Goal: Transaction & Acquisition: Purchase product/service

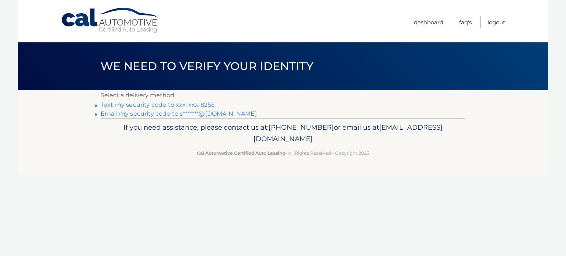
click at [202, 102] on link "Text my security code to xxx-xxx-8255" at bounding box center [158, 104] width 114 height 7
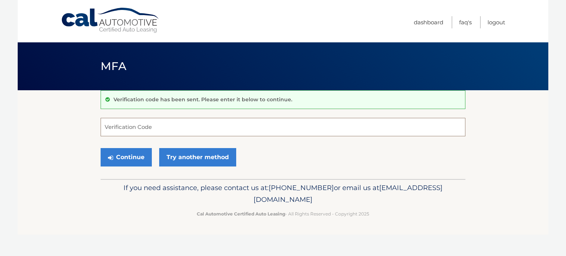
click at [158, 125] on input "Verification Code" at bounding box center [283, 127] width 365 height 18
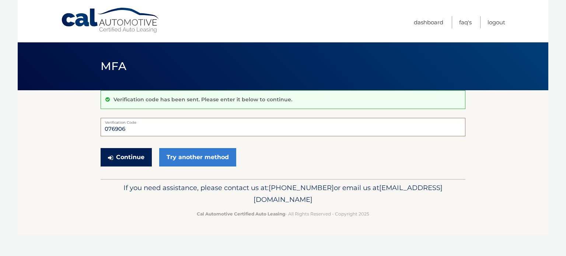
type input "076906"
click at [128, 154] on button "Continue" at bounding box center [126, 157] width 51 height 18
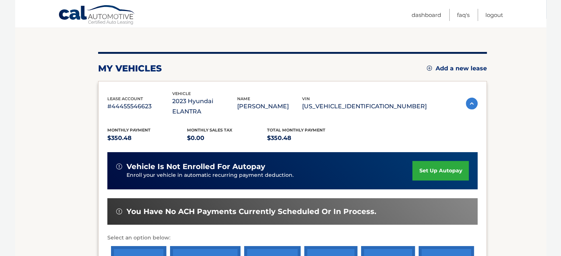
scroll to position [75, 0]
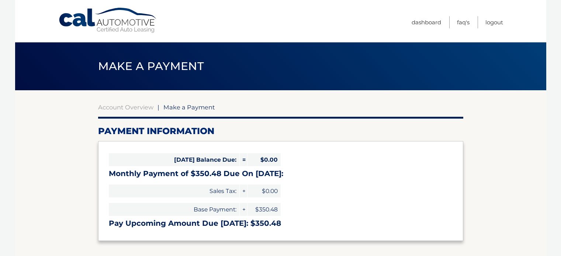
select select "MWIxNTAxOTgtOGJlOS00YjFjLWI0MzMtZTJjNjQ3NDkyMzgx"
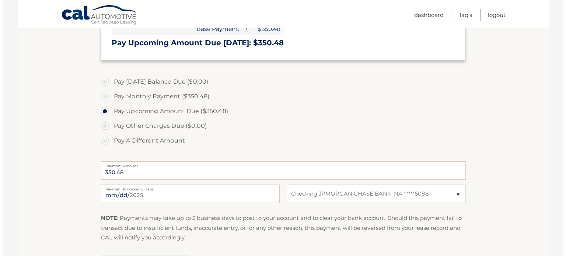
scroll to position [212, 0]
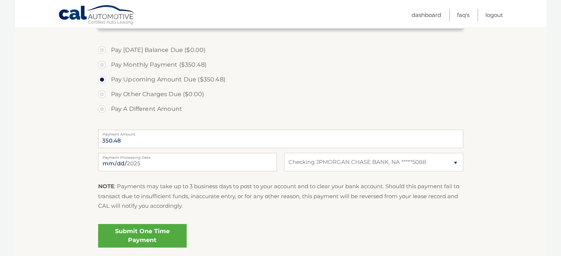
click at [133, 231] on link "Submit One Time Payment" at bounding box center [142, 236] width 89 height 24
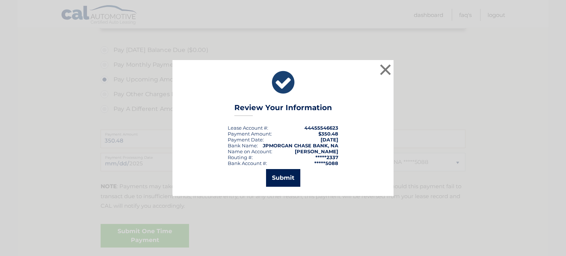
click at [288, 177] on button "Submit" at bounding box center [283, 178] width 34 height 18
